Goal: Task Accomplishment & Management: Complete application form

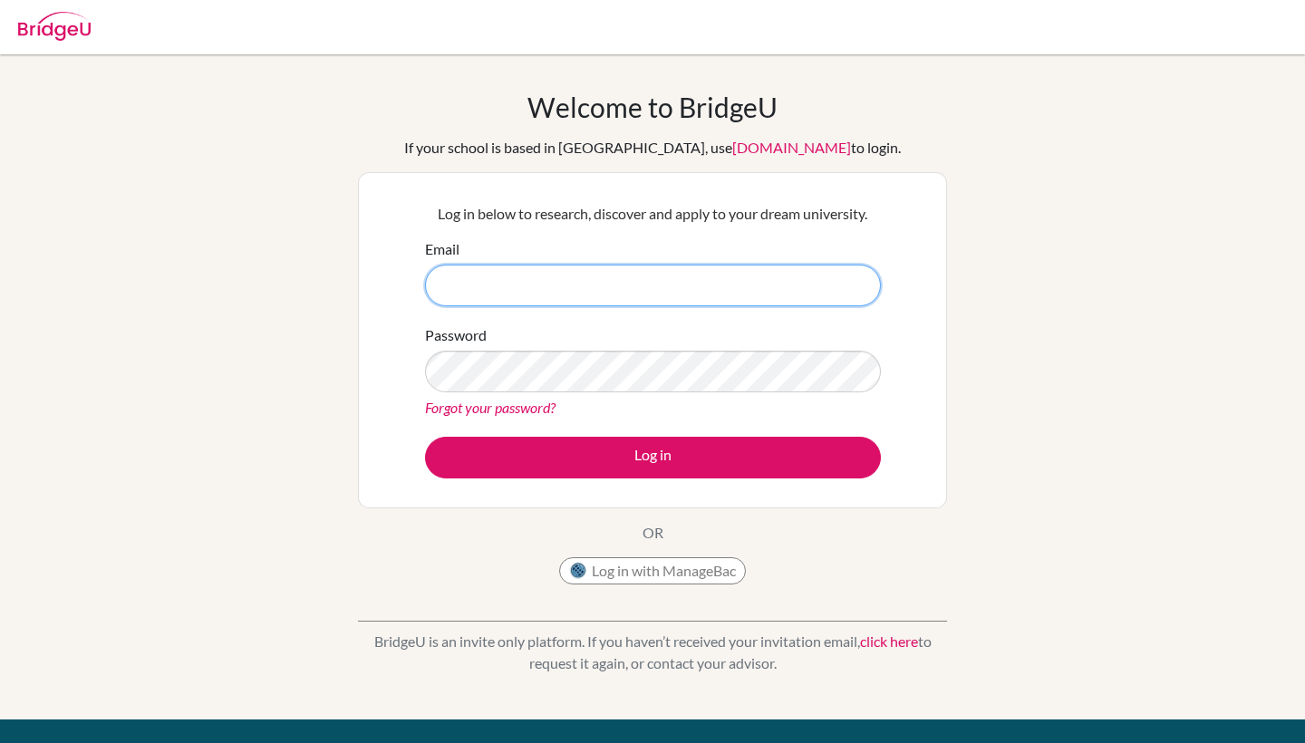
type input "[EMAIL_ADDRESS][DOMAIN_NAME]"
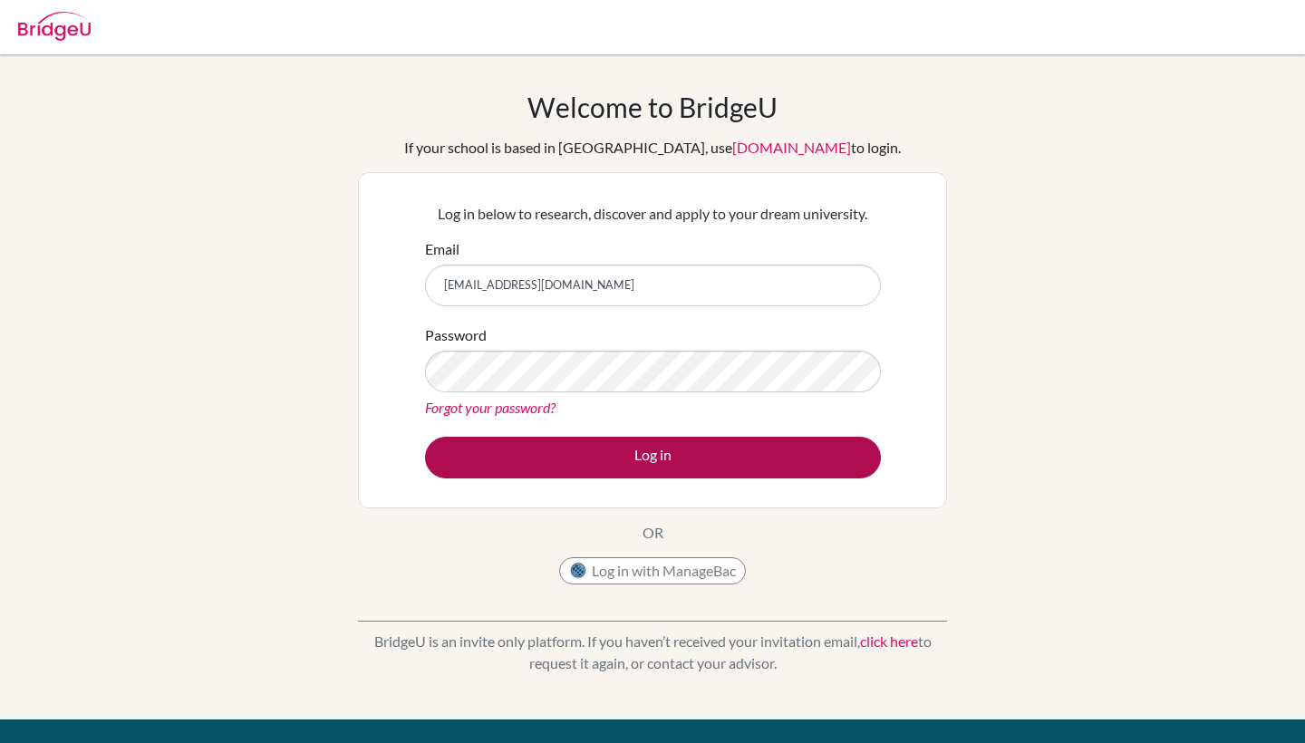
click at [678, 465] on button "Log in" at bounding box center [653, 458] width 456 height 42
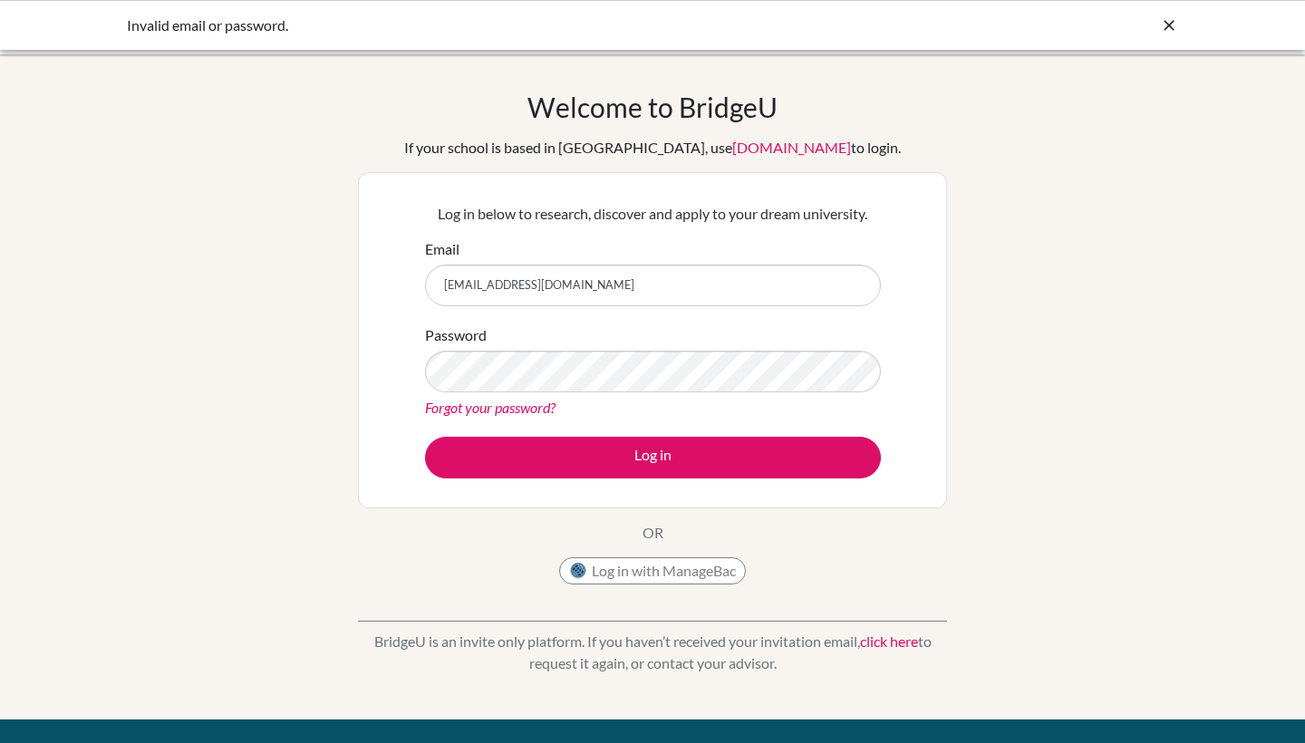
click at [213, 254] on div "Welcome to BridgeU If your school is based in China, use app.bridge-u.com.cn to…" at bounding box center [652, 387] width 1305 height 593
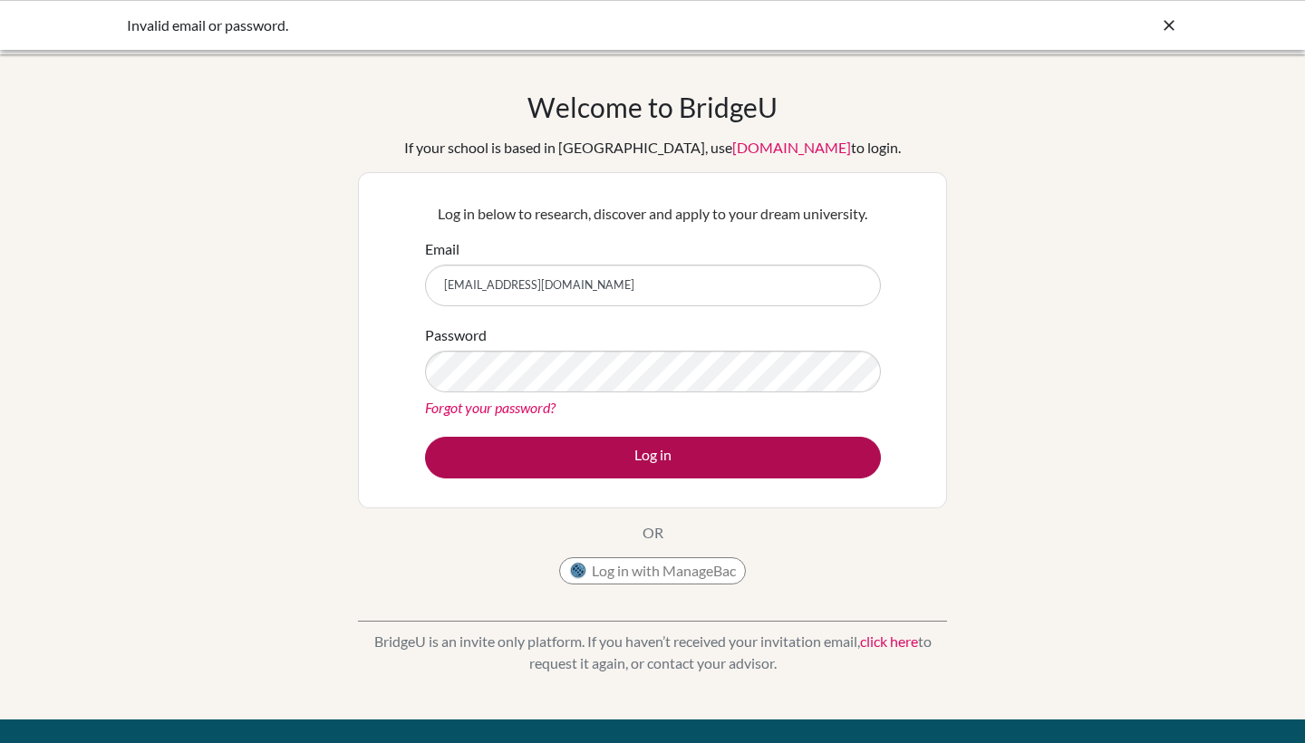
click at [493, 469] on button "Log in" at bounding box center [653, 458] width 456 height 42
click at [775, 456] on button "Log in" at bounding box center [653, 458] width 456 height 42
click at [623, 460] on button "Log in" at bounding box center [653, 458] width 456 height 42
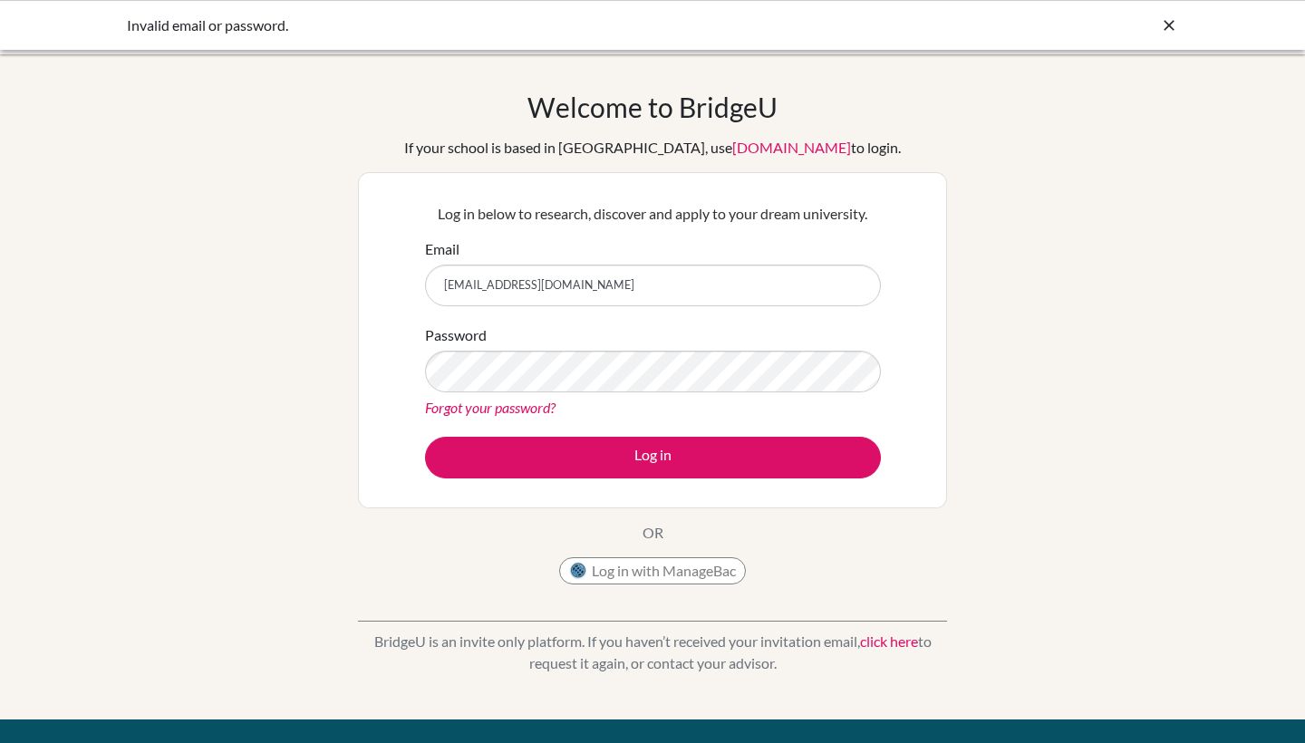
click at [1051, 312] on div "Welcome to BridgeU If your school is based in China, use app.bridge-u.com.cn to…" at bounding box center [652, 387] width 1305 height 593
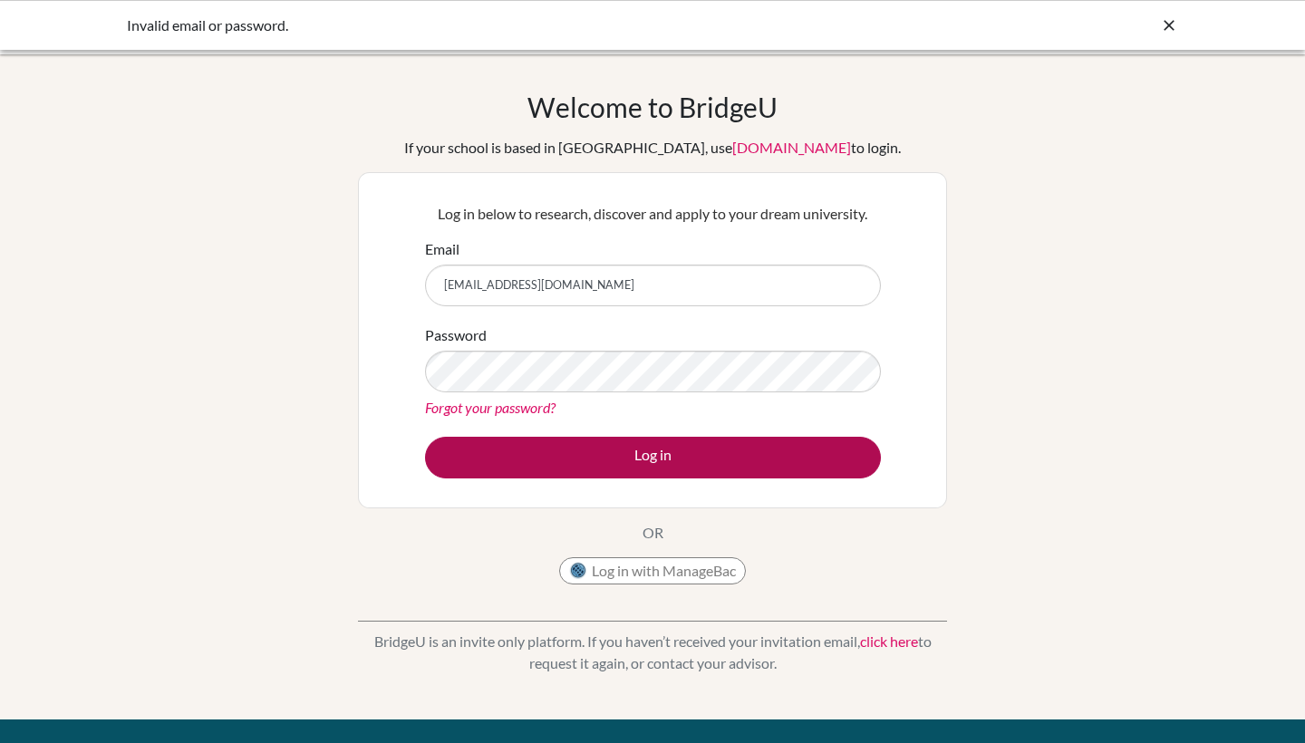
click at [749, 456] on button "Log in" at bounding box center [653, 458] width 456 height 42
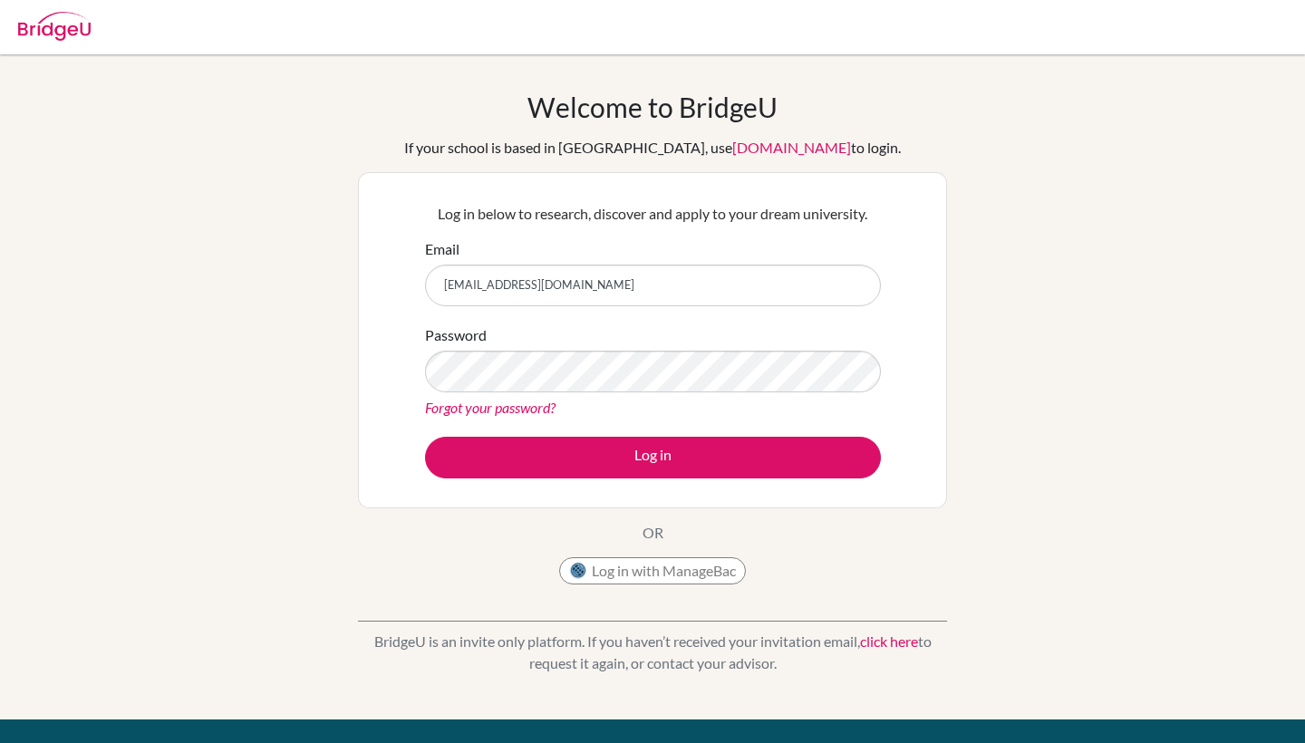
type input "[EMAIL_ADDRESS][DOMAIN_NAME]"
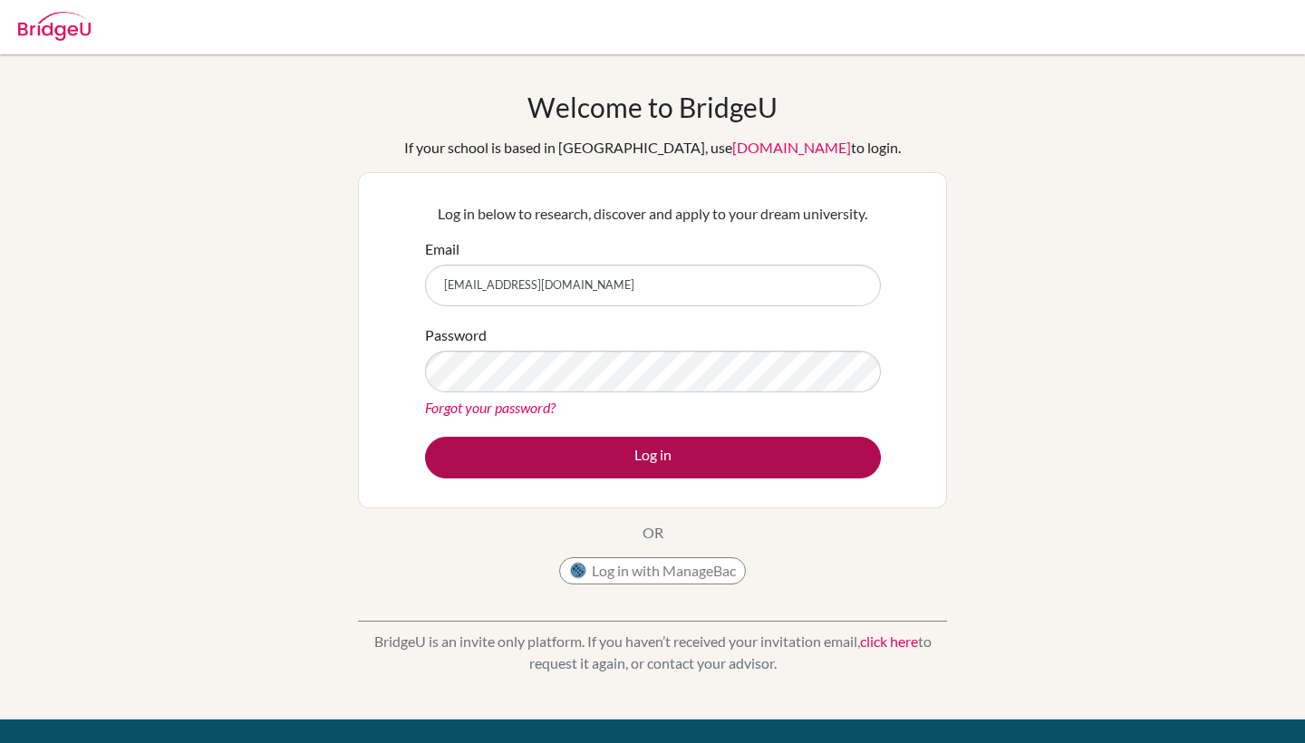
click at [801, 468] on button "Log in" at bounding box center [653, 458] width 456 height 42
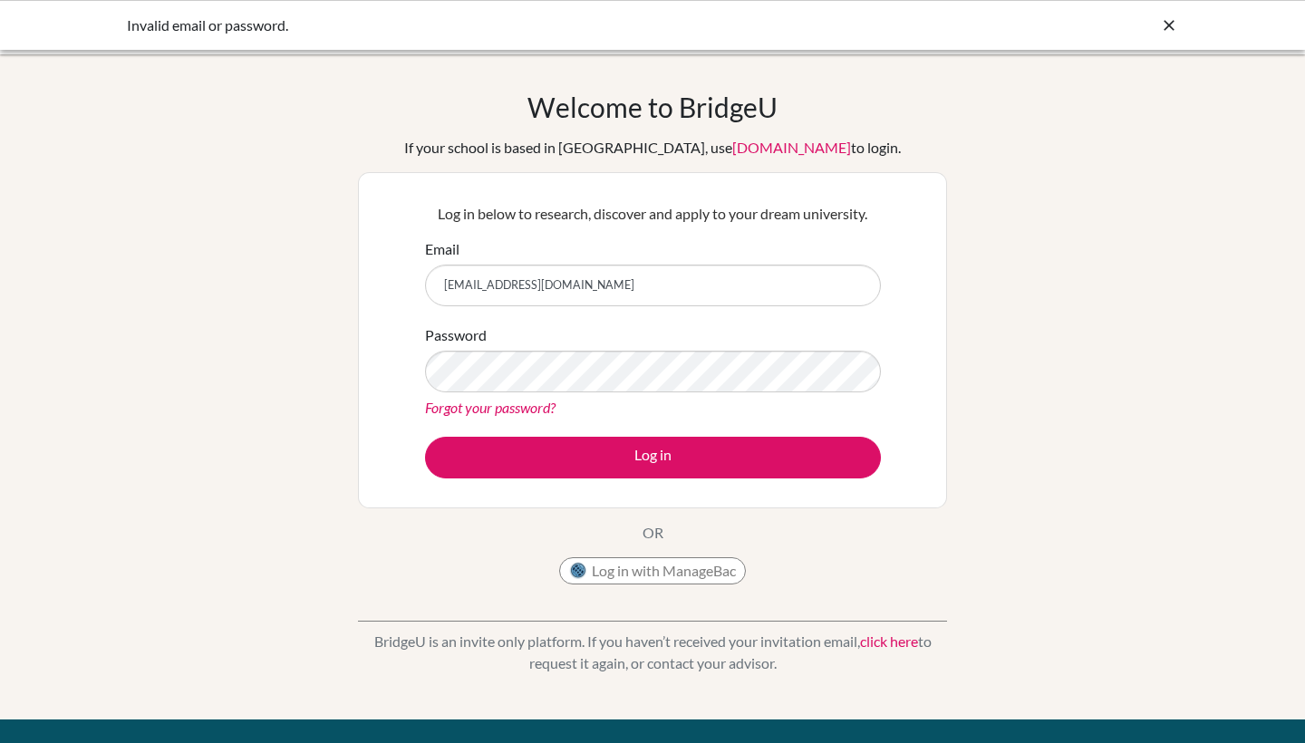
click at [1114, 260] on div "Welcome to [GEOGRAPHIC_DATA] If your school is based in [GEOGRAPHIC_DATA], use …" at bounding box center [652, 387] width 1305 height 593
click at [526, 402] on link "Forgot your password?" at bounding box center [490, 407] width 130 height 17
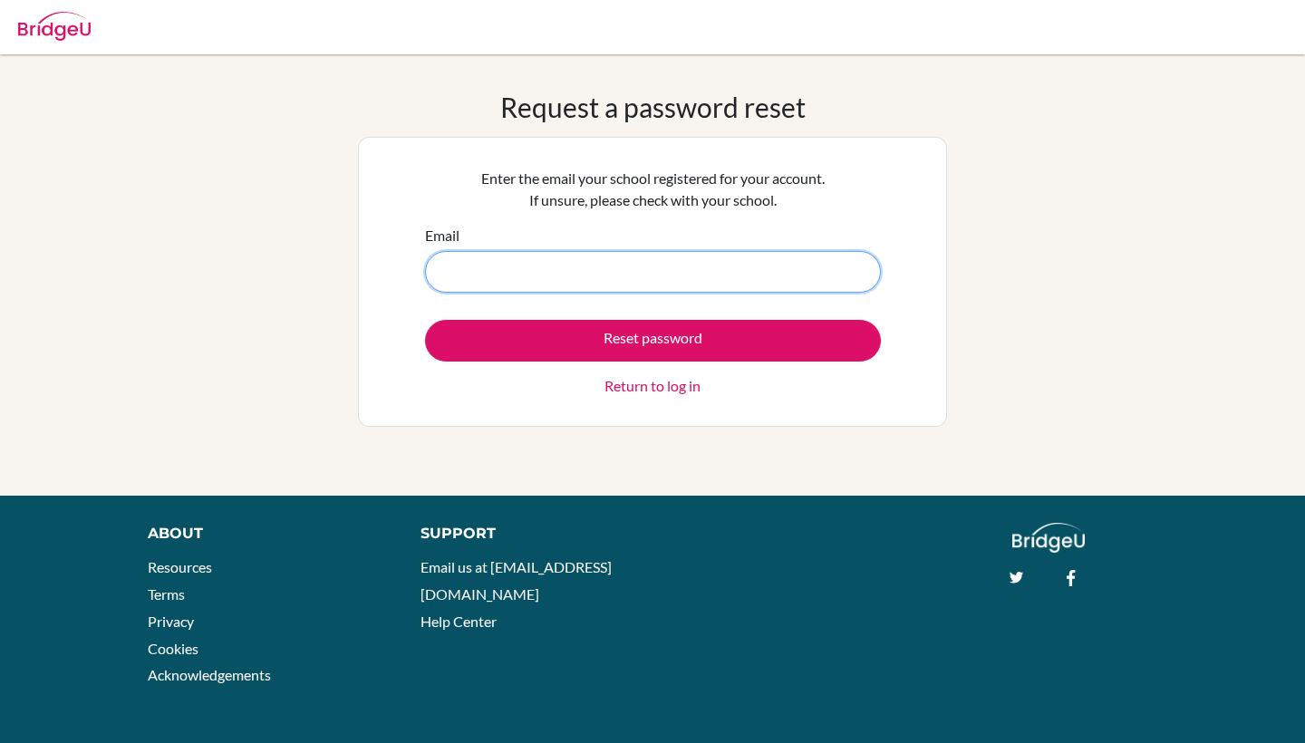
type input "[EMAIL_ADDRESS][DOMAIN_NAME]"
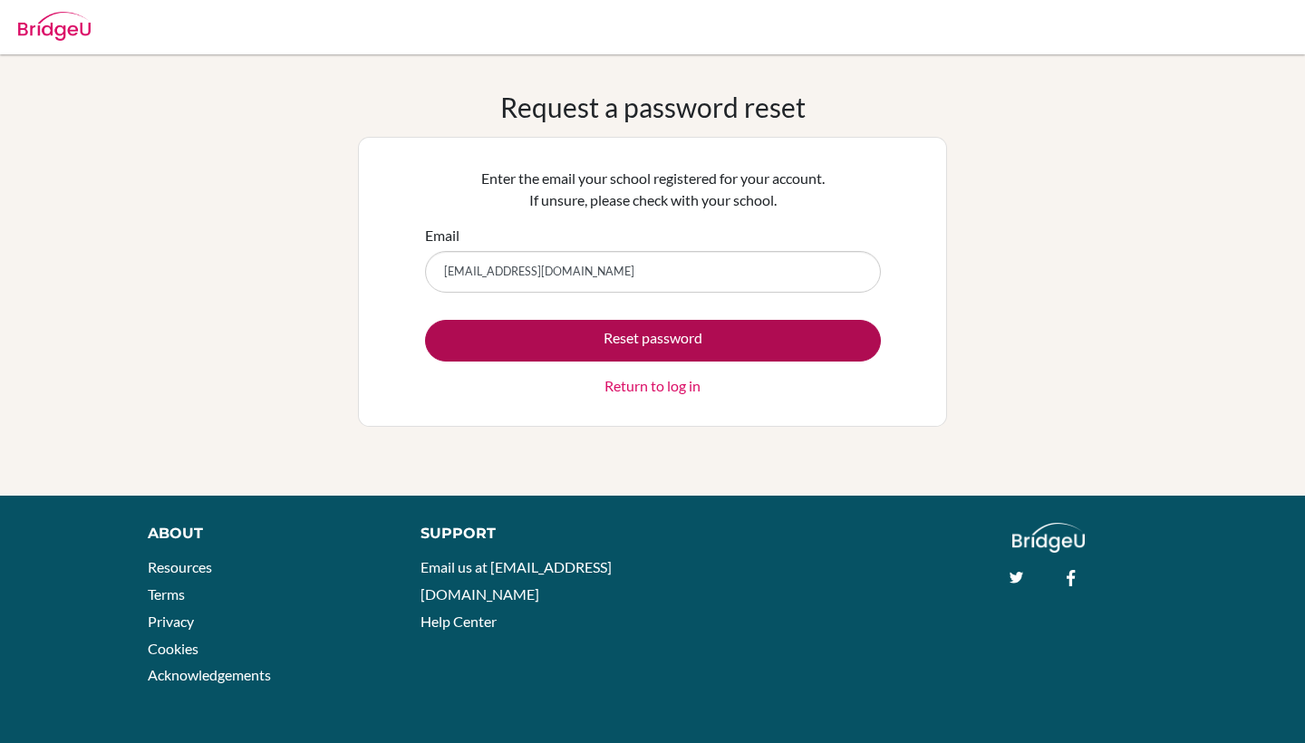
click at [545, 351] on button "Reset password" at bounding box center [653, 341] width 456 height 42
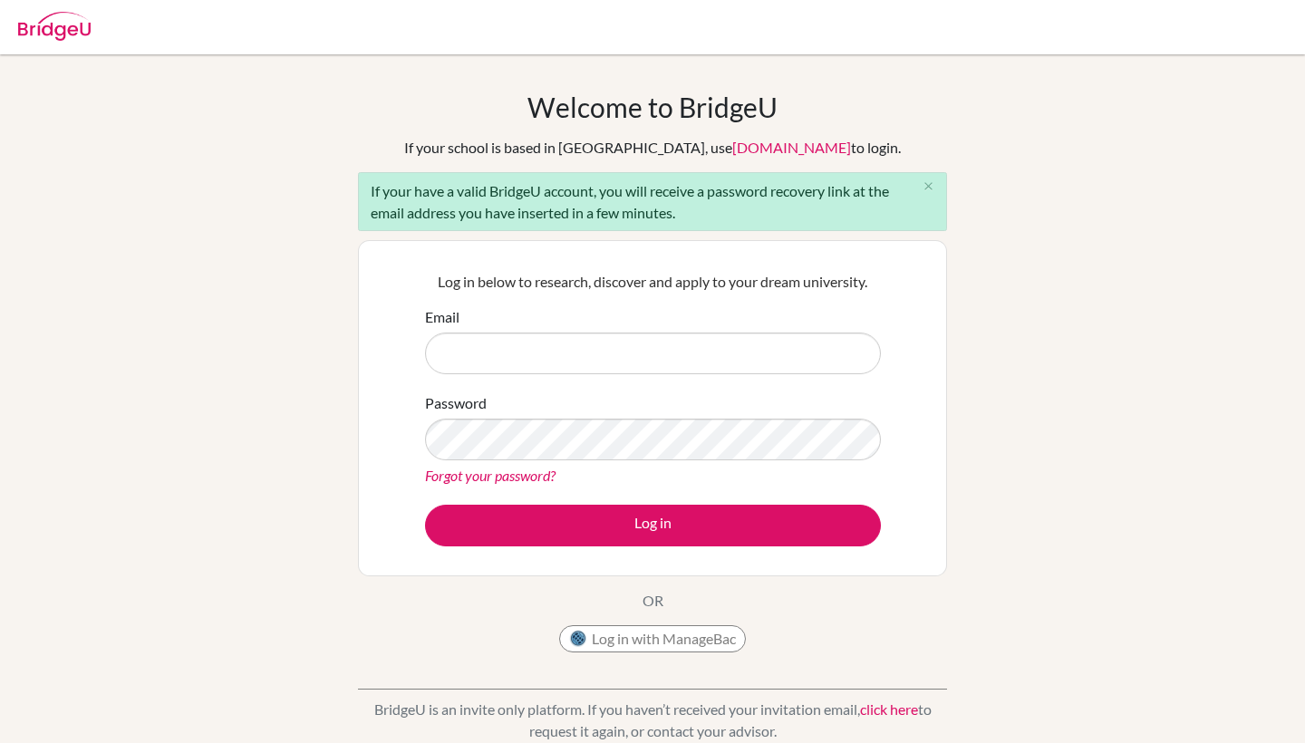
click at [349, 317] on div "Welcome to BridgeU If your school is based in China, use app.bridge-u.com.cn to…" at bounding box center [652, 421] width 1305 height 661
click at [623, 353] on input "Email" at bounding box center [653, 354] width 456 height 42
type input "[EMAIL_ADDRESS][DOMAIN_NAME]"
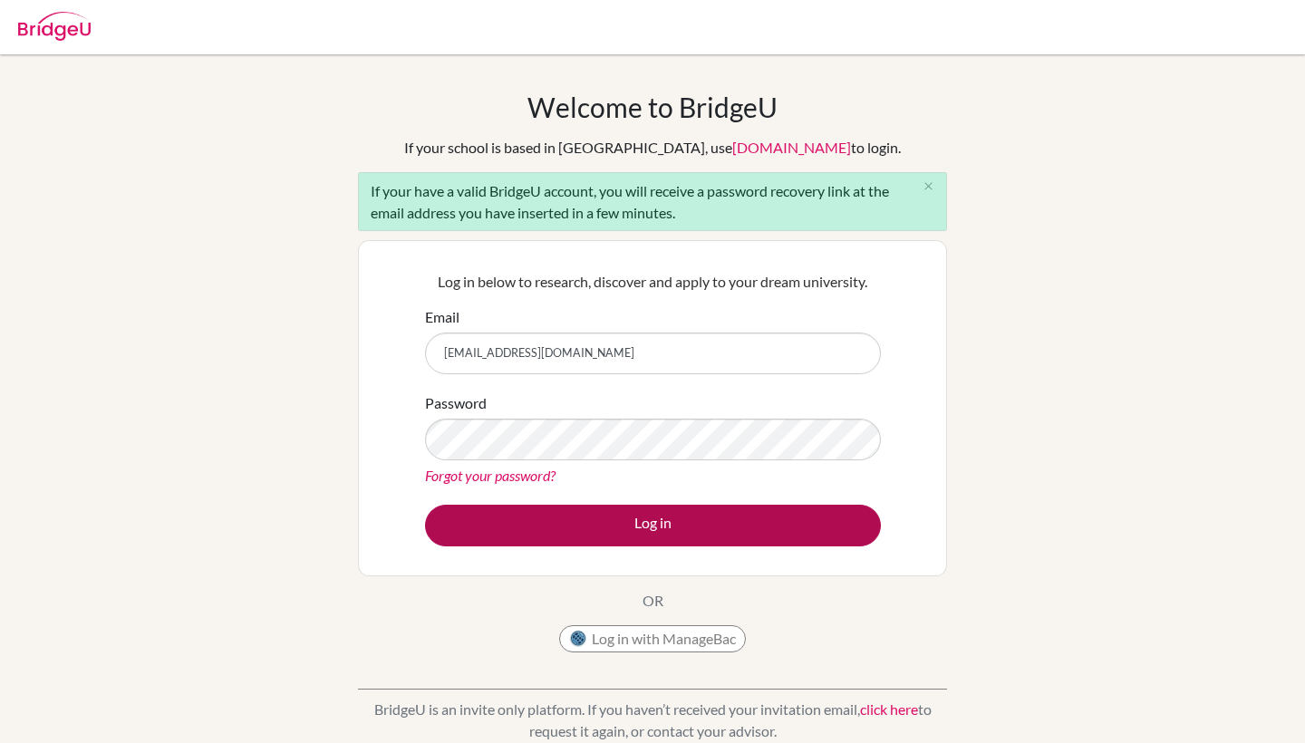
click at [566, 539] on button "Log in" at bounding box center [653, 526] width 456 height 42
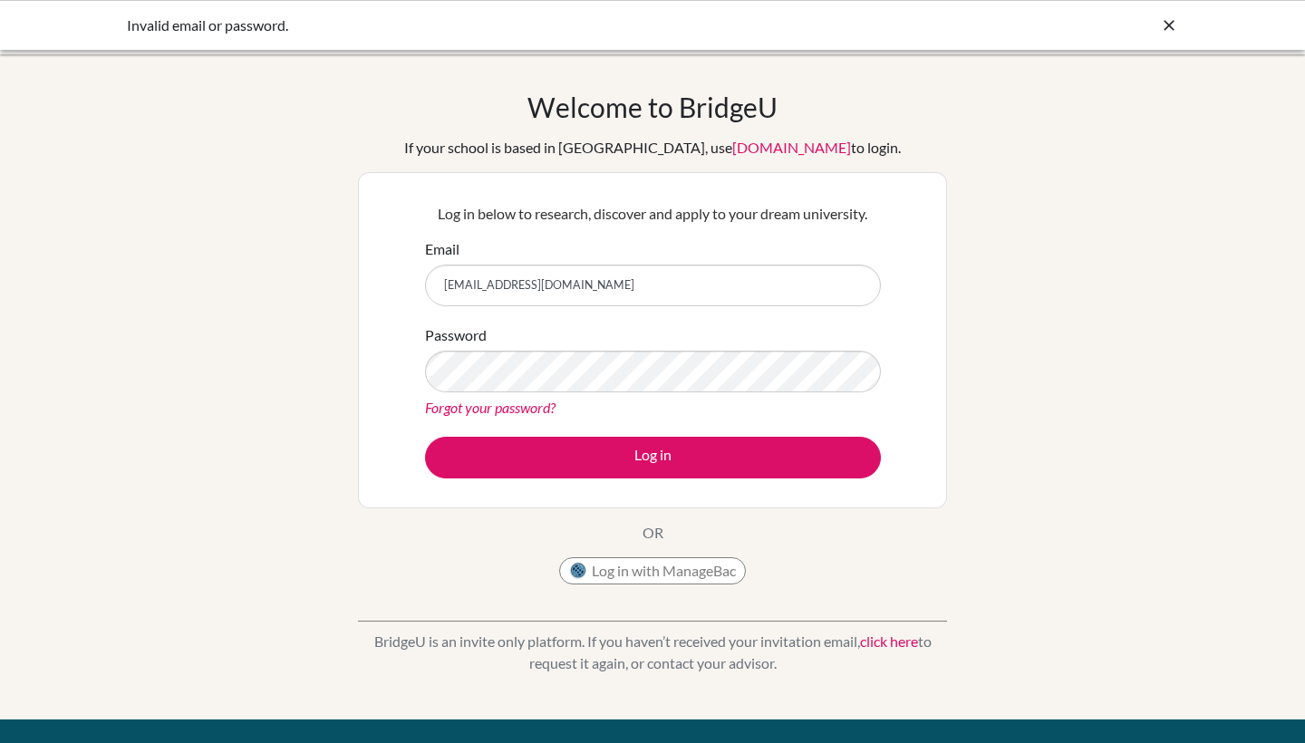
click at [978, 222] on div "Welcome to [GEOGRAPHIC_DATA] If your school is based in [GEOGRAPHIC_DATA], use …" at bounding box center [652, 387] width 1305 height 593
drag, startPoint x: 586, startPoint y: 279, endPoint x: 301, endPoint y: 278, distance: 285.4
click at [301, 278] on div "Welcome to [GEOGRAPHIC_DATA] If your school is based in [GEOGRAPHIC_DATA], use …" at bounding box center [652, 387] width 1305 height 593
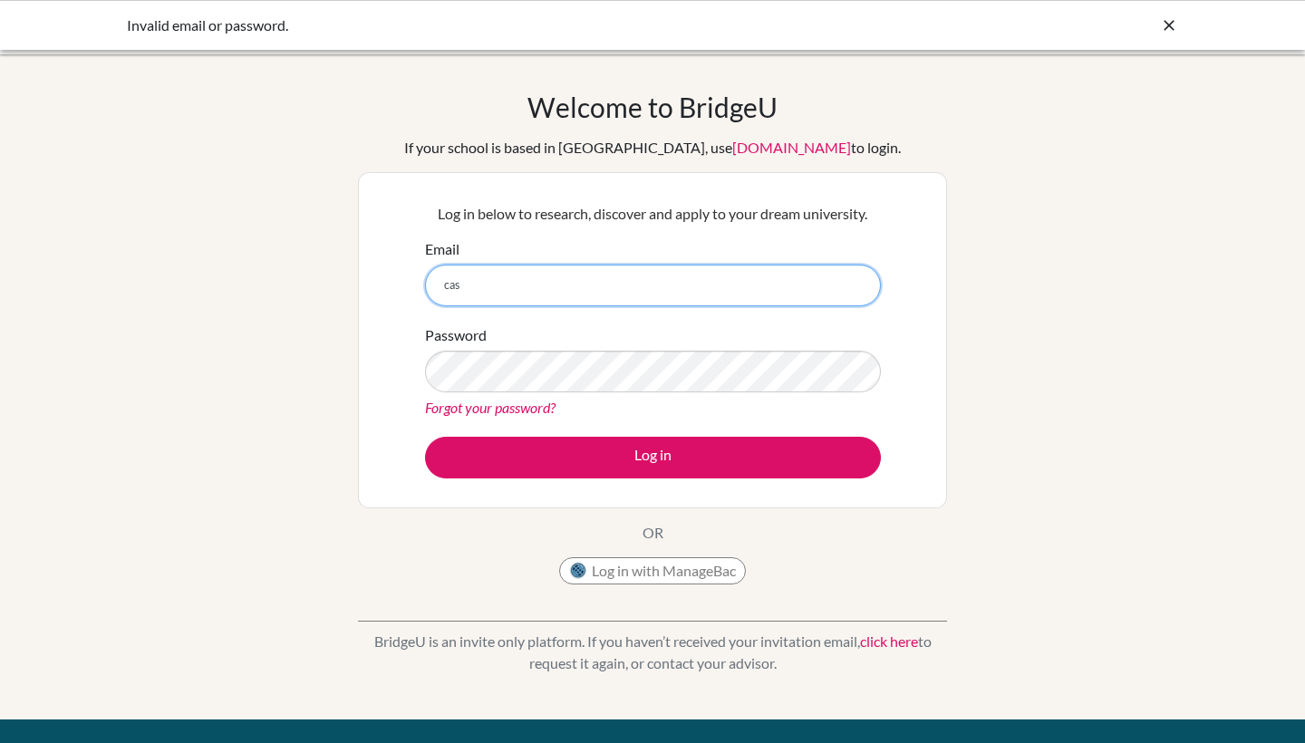
type input "[EMAIL_ADDRESS][DOMAIN_NAME]"
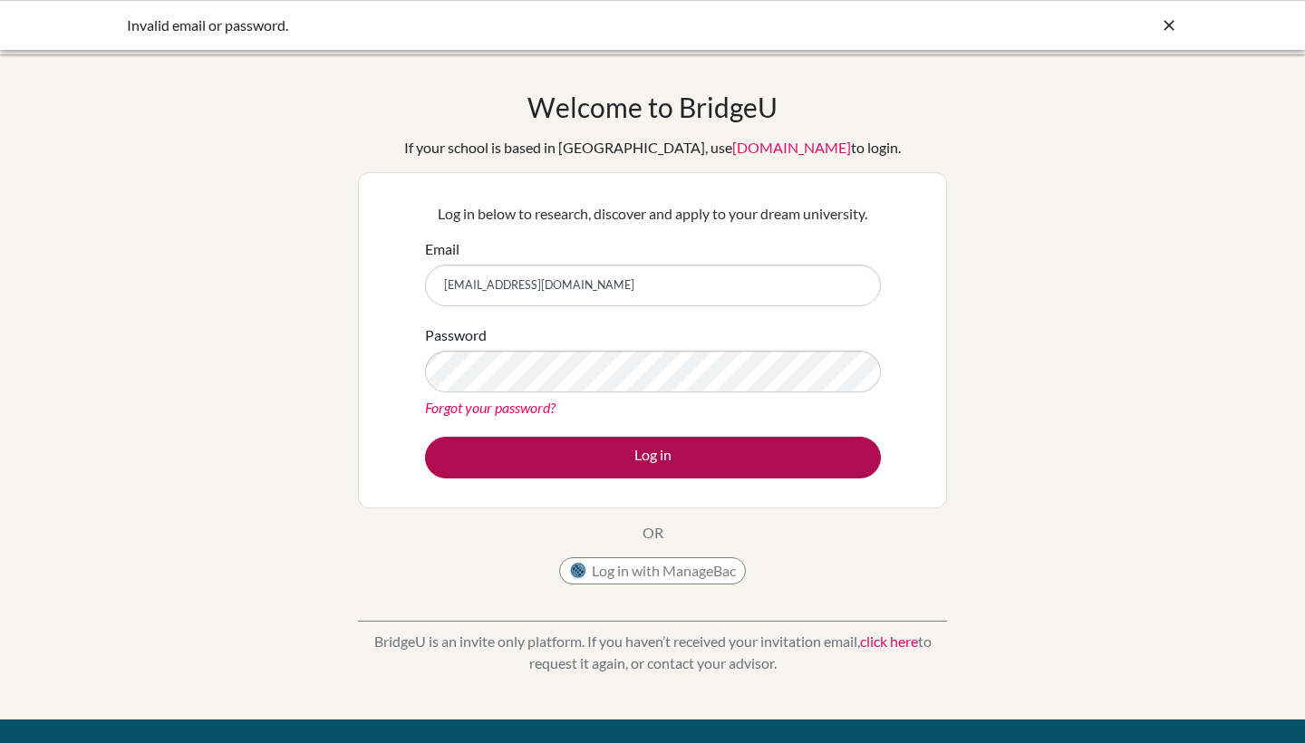
click at [655, 449] on button "Log in" at bounding box center [653, 458] width 456 height 42
